Goal: Task Accomplishment & Management: Manage account settings

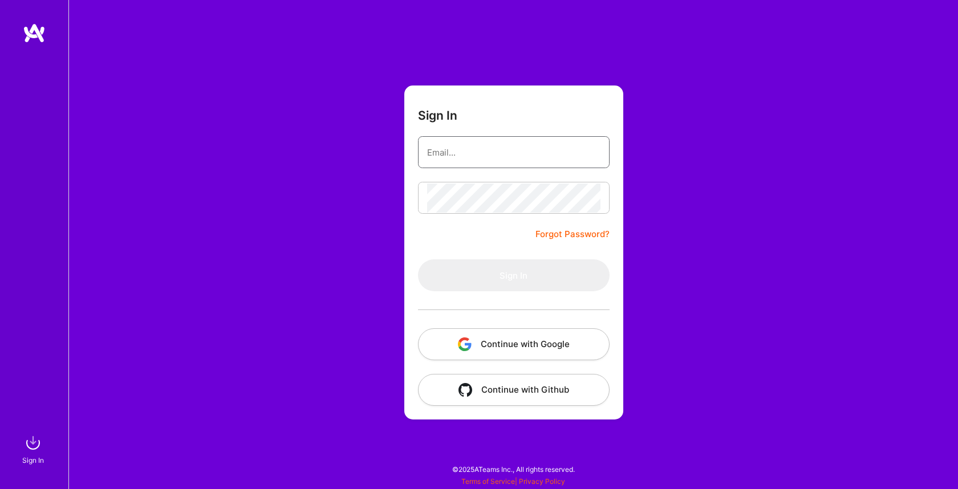
click at [494, 154] on input "email" at bounding box center [513, 152] width 173 height 29
paste input "S1997a03"
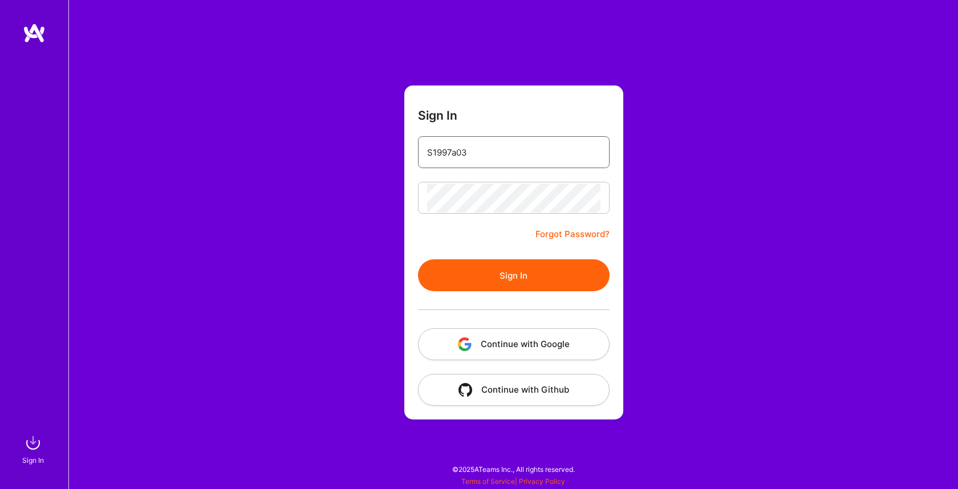
click at [462, 153] on input "S1997a03" at bounding box center [513, 152] width 173 height 29
paste input "[EMAIL_ADDRESS][DOMAIN_NAME]:"
click at [555, 157] on input "[EMAIL_ADDRESS][DOMAIN_NAME]:S1997a03" at bounding box center [513, 152] width 173 height 29
type input "[EMAIL_ADDRESS][DOMAIN_NAME]"
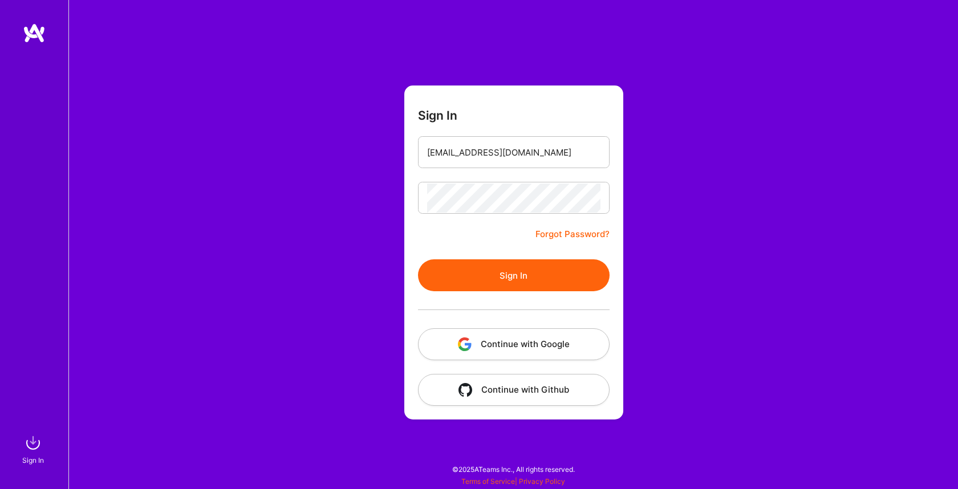
click at [477, 285] on button "Sign In" at bounding box center [514, 275] width 192 height 32
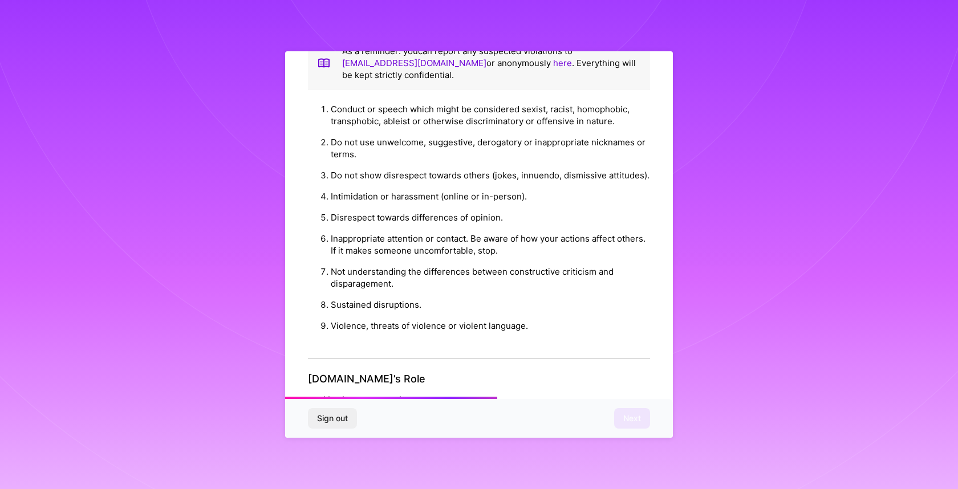
scroll to position [1182, 0]
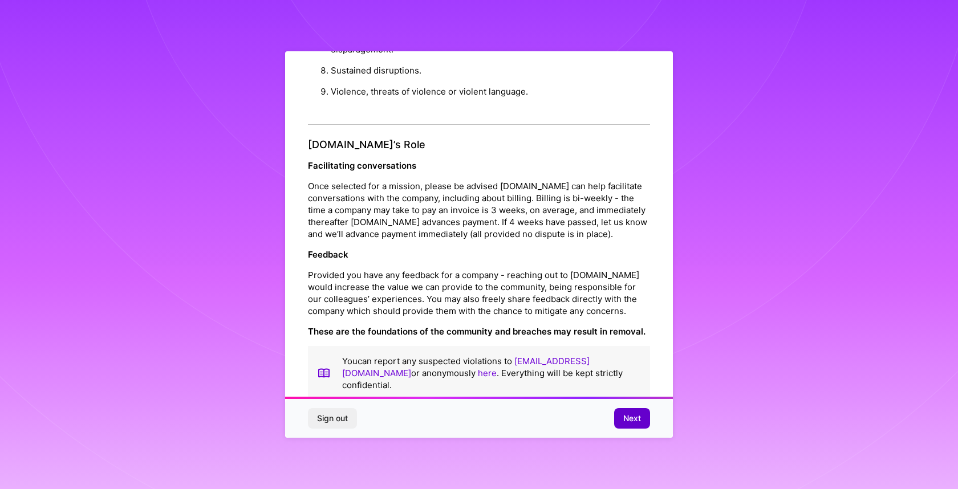
click at [637, 428] on button "Next" at bounding box center [632, 418] width 36 height 21
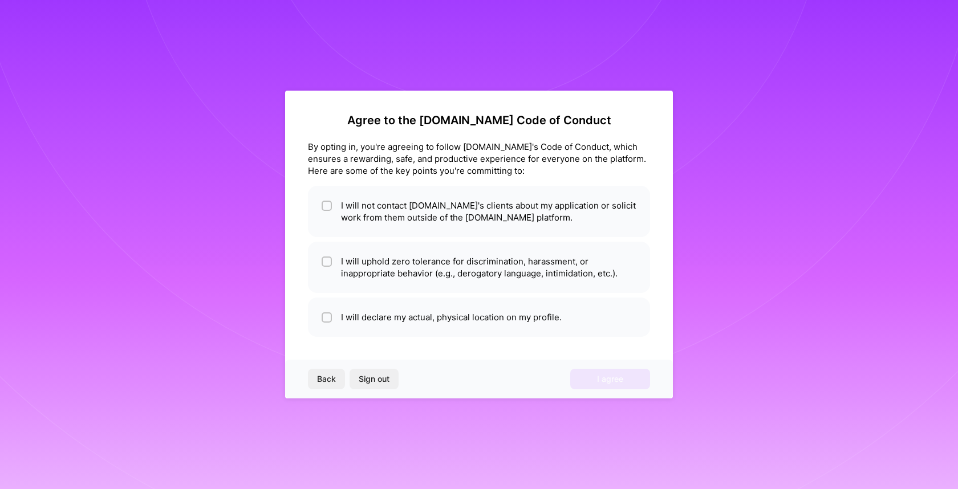
scroll to position [0, 0]
click at [493, 336] on li "I will declare my actual, physical location on my profile." at bounding box center [479, 317] width 342 height 39
checkbox input "true"
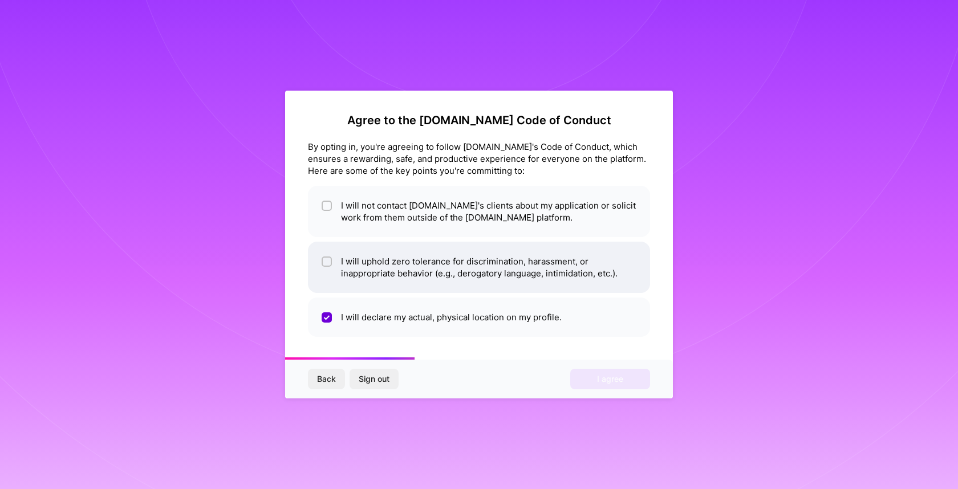
click at [484, 254] on li "I will uphold zero tolerance for discrimination, harassment, or inappropriate b…" at bounding box center [479, 267] width 342 height 51
checkbox input "true"
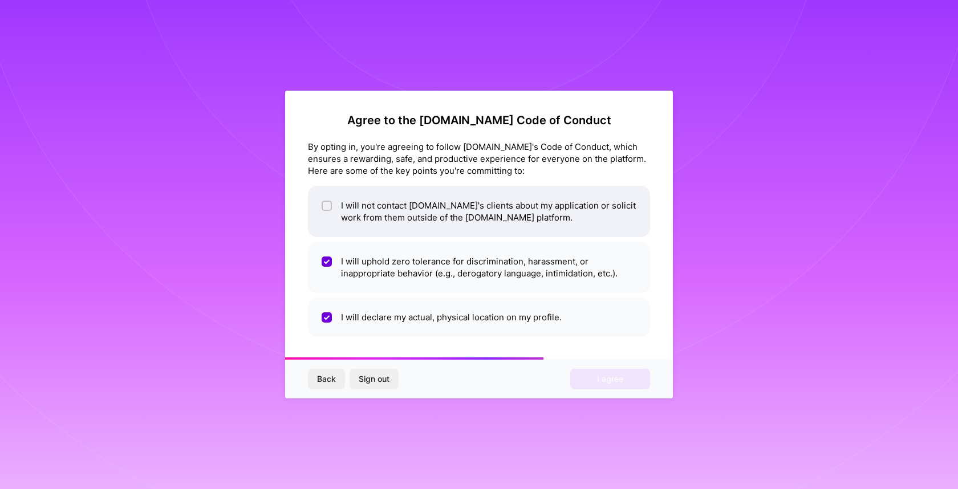
click at [495, 213] on li "I will not contact [DOMAIN_NAME]'s clients about my application or solicit work…" at bounding box center [479, 211] width 342 height 51
checkbox input "true"
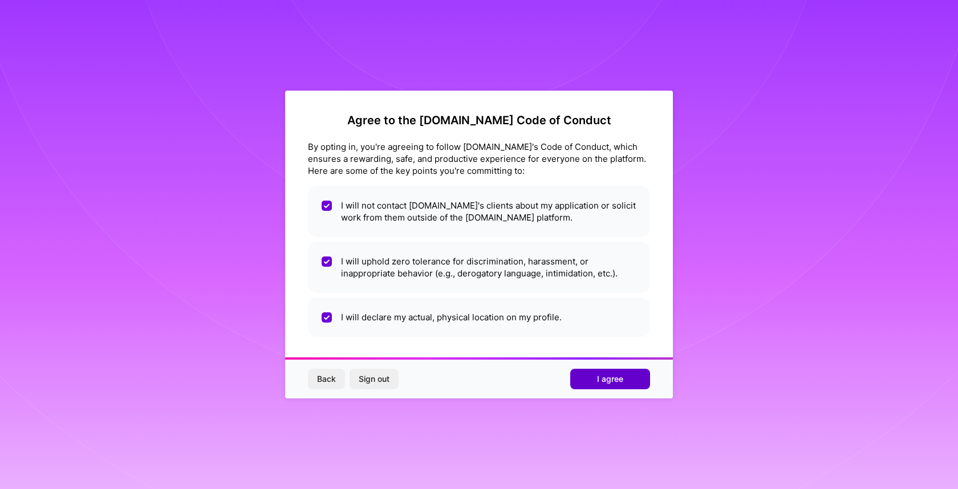
click at [602, 376] on span "I agree" at bounding box center [610, 378] width 26 height 11
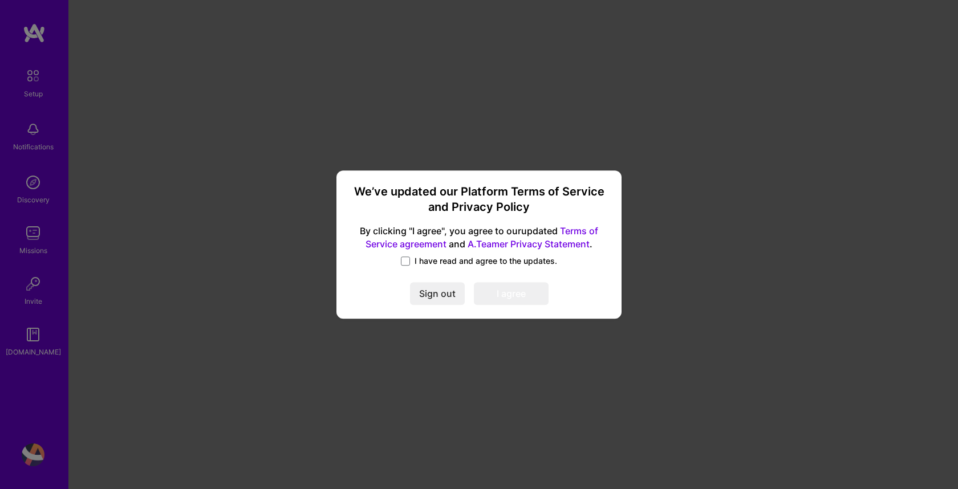
click at [410, 252] on div "We’ve updated our Platform Terms of Service and Privacy Policy By clicking "I a…" at bounding box center [479, 244] width 276 height 139
click at [420, 261] on span "I have read and agree to the updates." at bounding box center [485, 260] width 143 height 11
click at [0, 0] on input "I have read and agree to the updates." at bounding box center [0, 0] width 0 height 0
click at [507, 293] on button "I agree" at bounding box center [511, 293] width 75 height 23
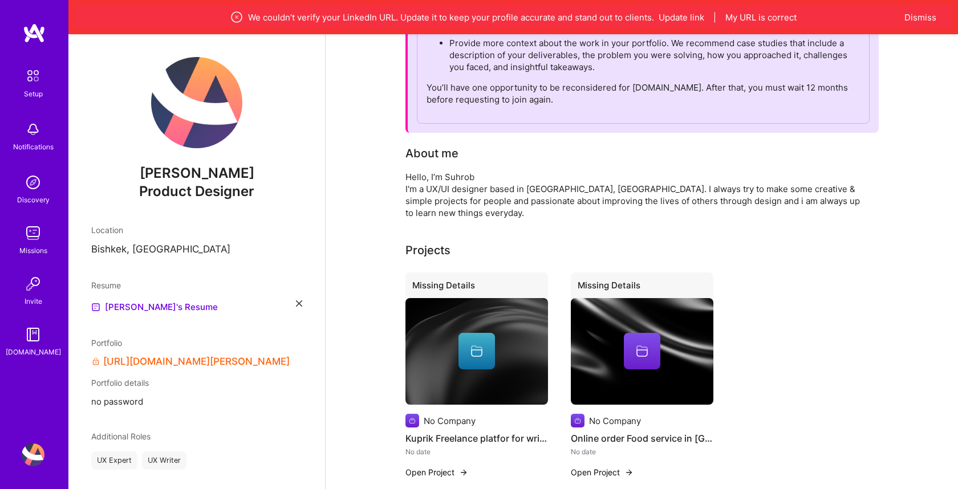
scroll to position [209, 0]
